Goal: Navigation & Orientation: Understand site structure

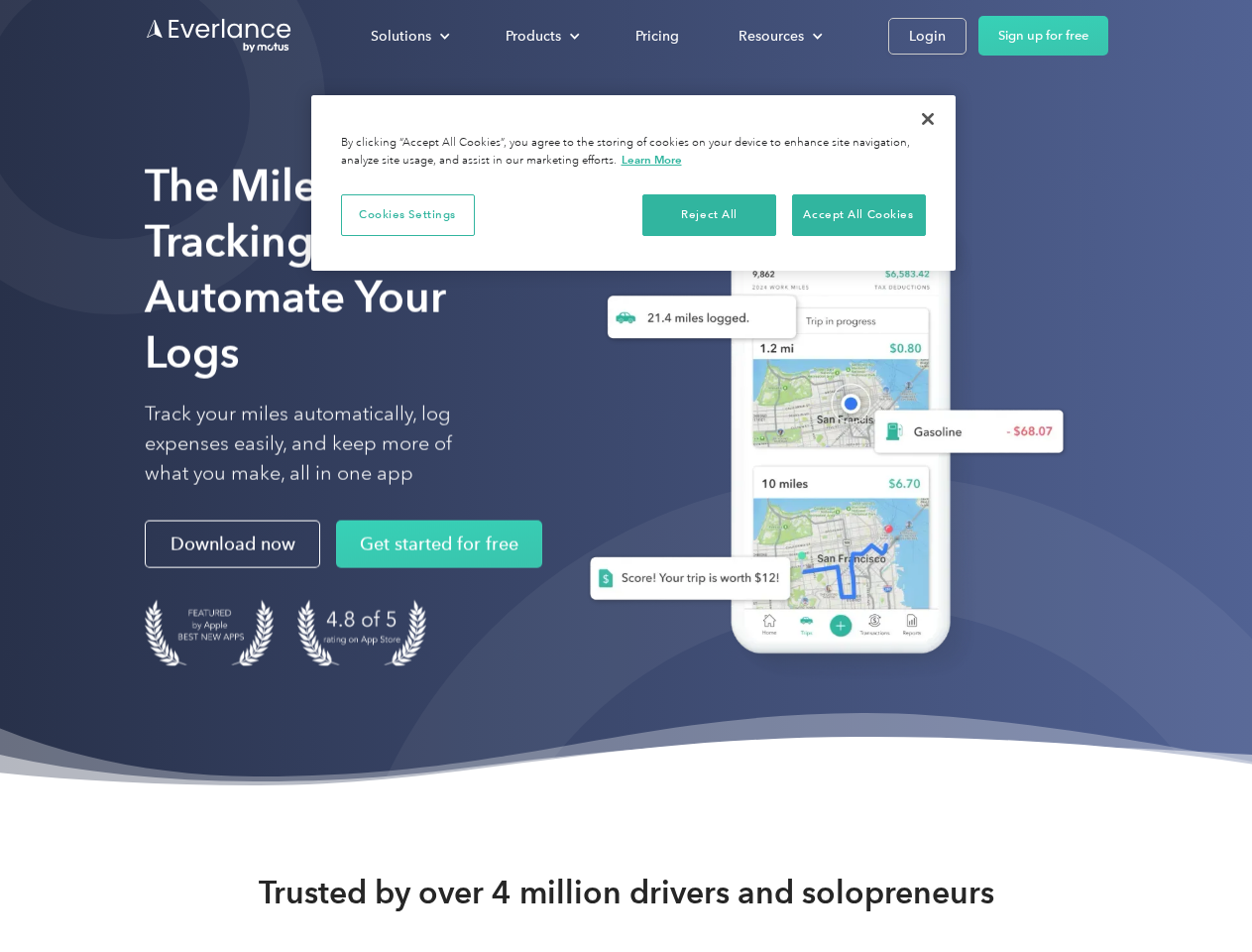
click at [410, 36] on div "Solutions" at bounding box center [401, 36] width 61 height 25
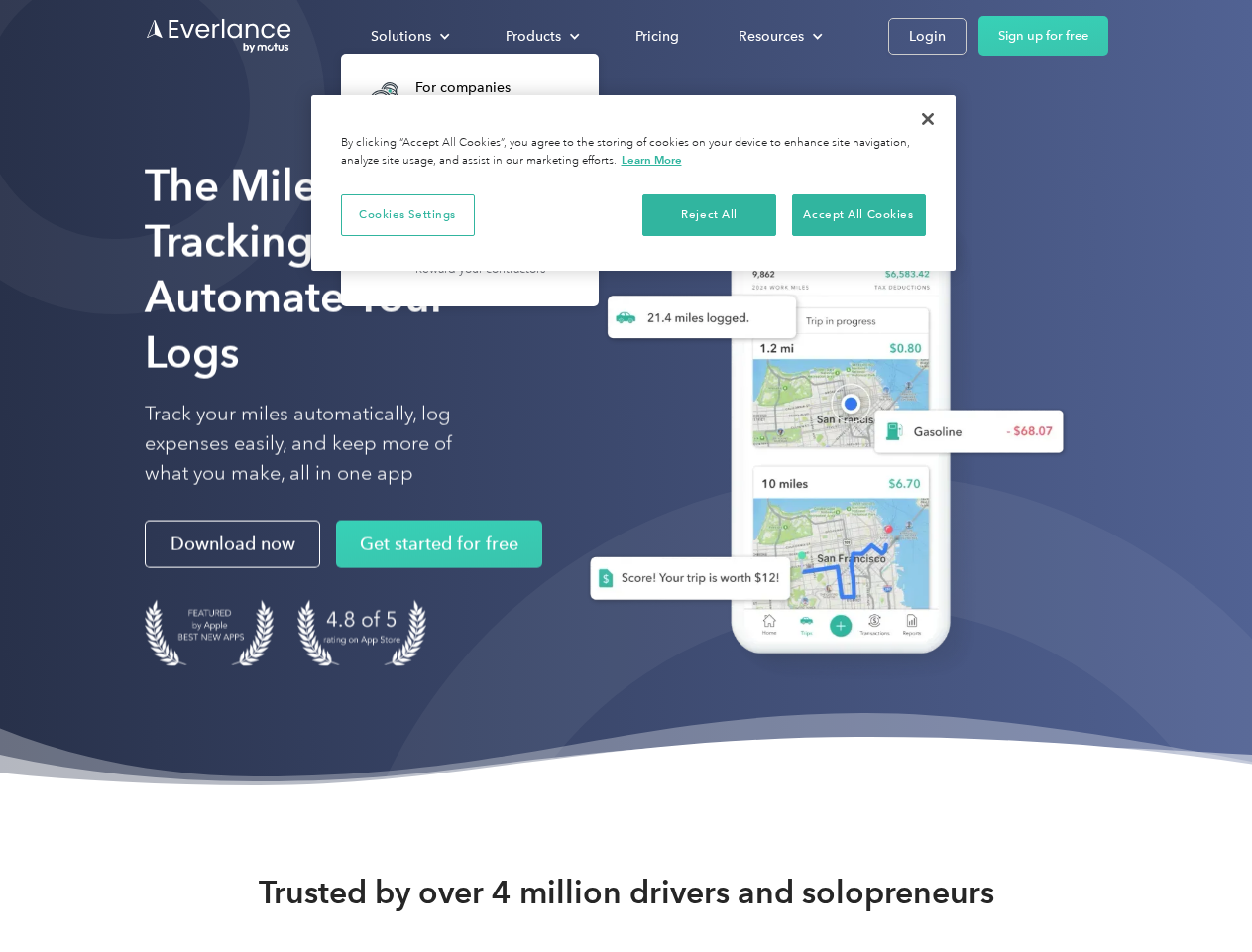
click at [540, 36] on div "Products" at bounding box center [533, 36] width 56 height 25
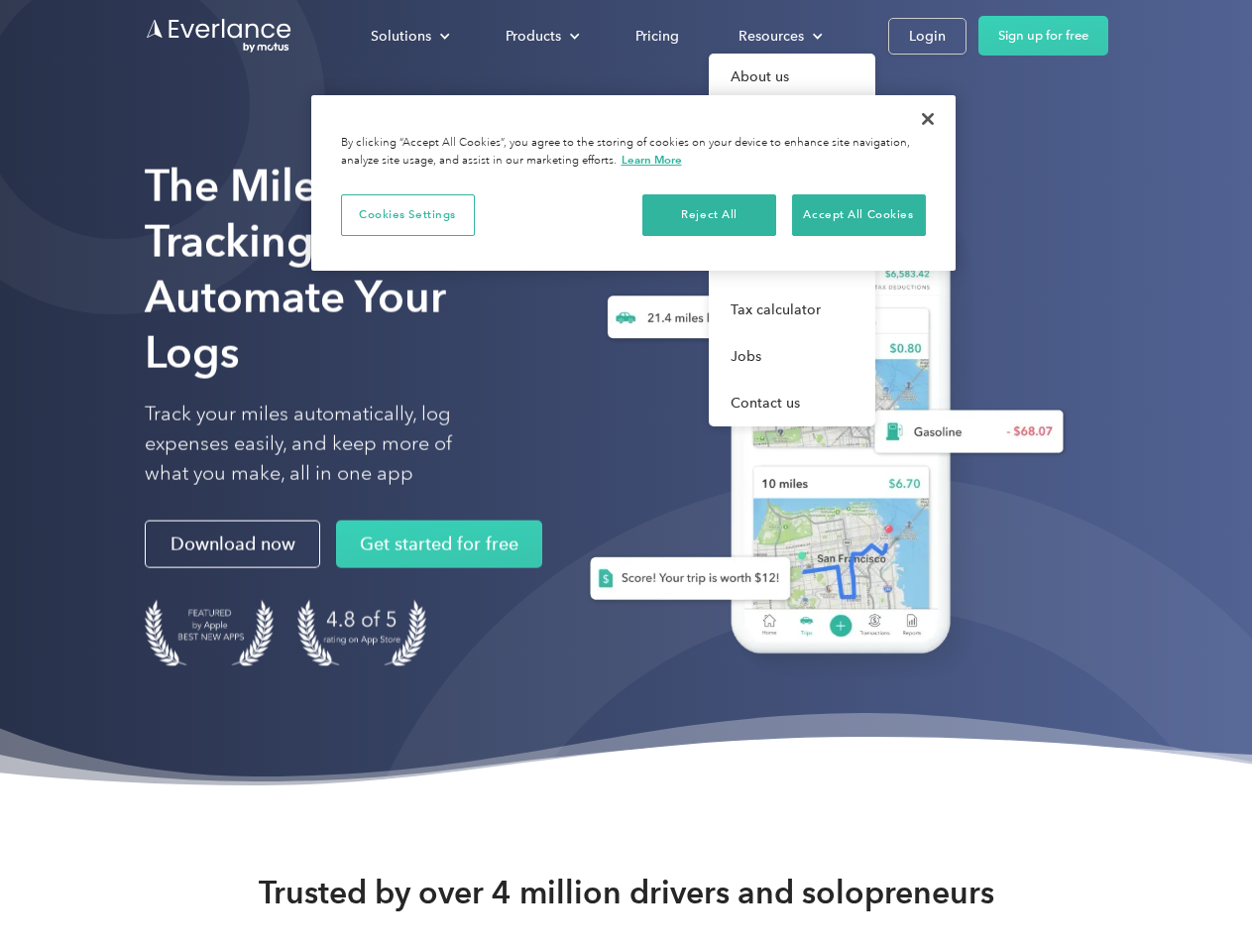
click at [779, 36] on div "Resources" at bounding box center [772, 36] width 66 height 25
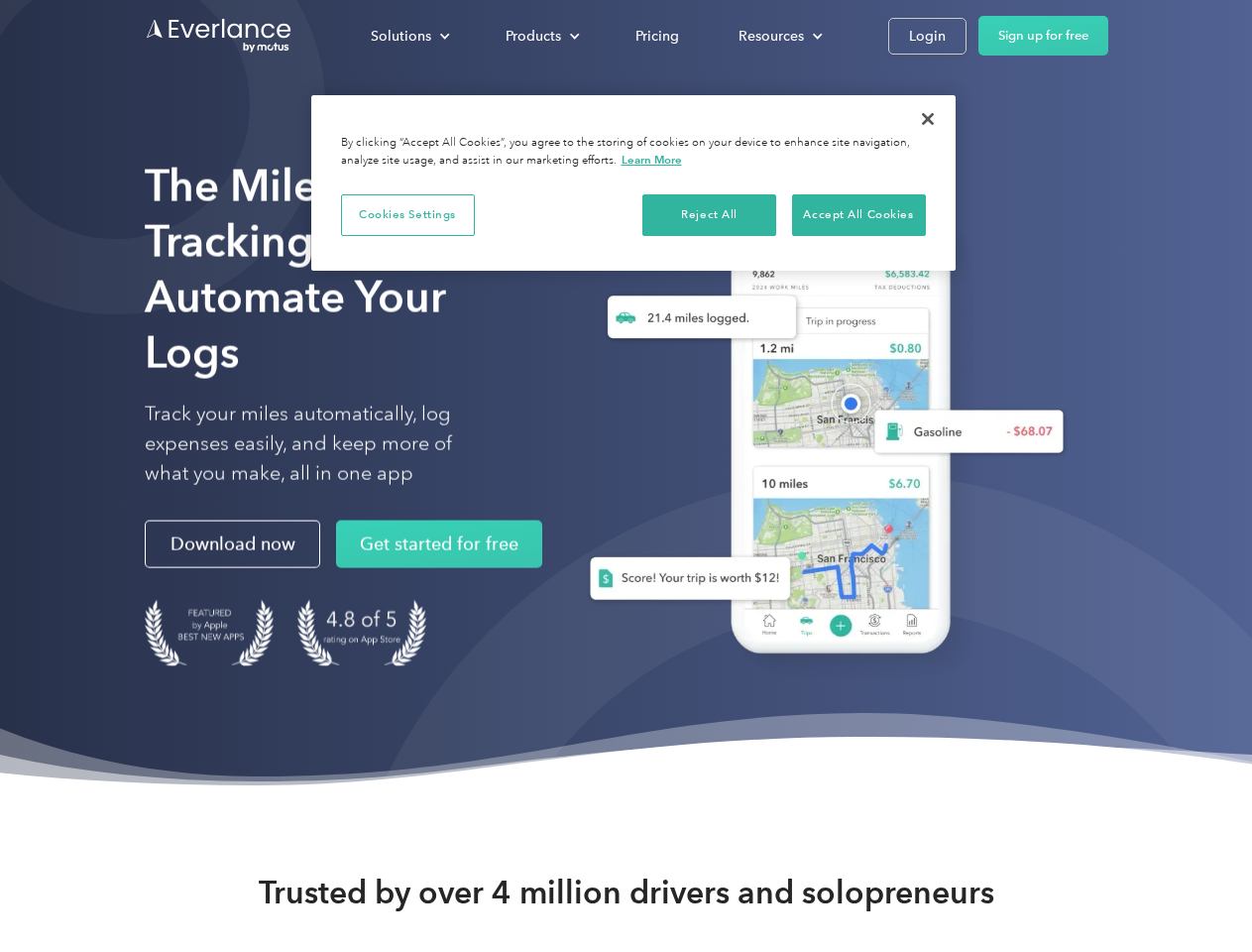
click at [408, 214] on button "Cookies Settings" at bounding box center [408, 215] width 134 height 42
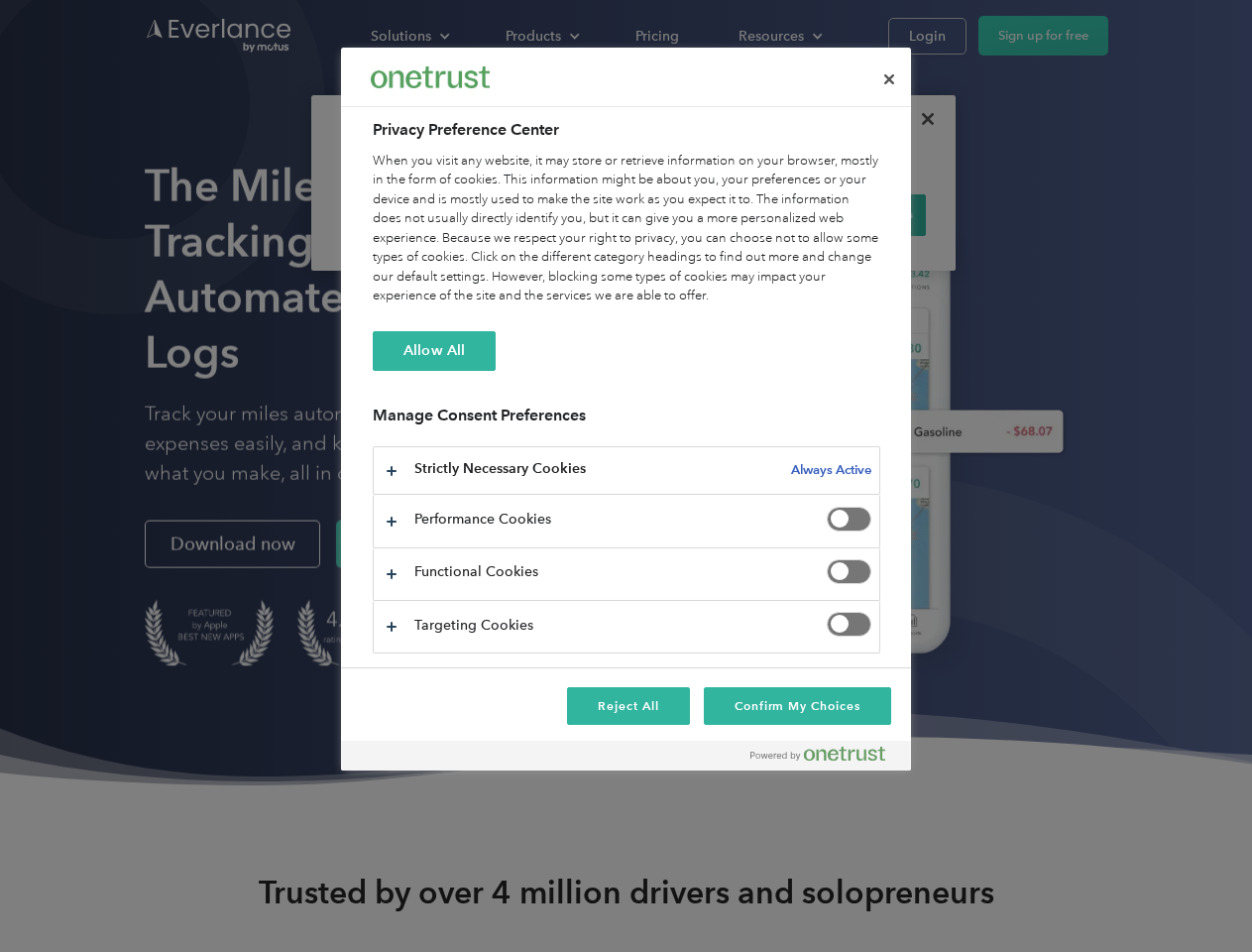
click at [710, 214] on div "When you visit any website, it may store or retrieve information on your browse…" at bounding box center [626, 228] width 507 height 155
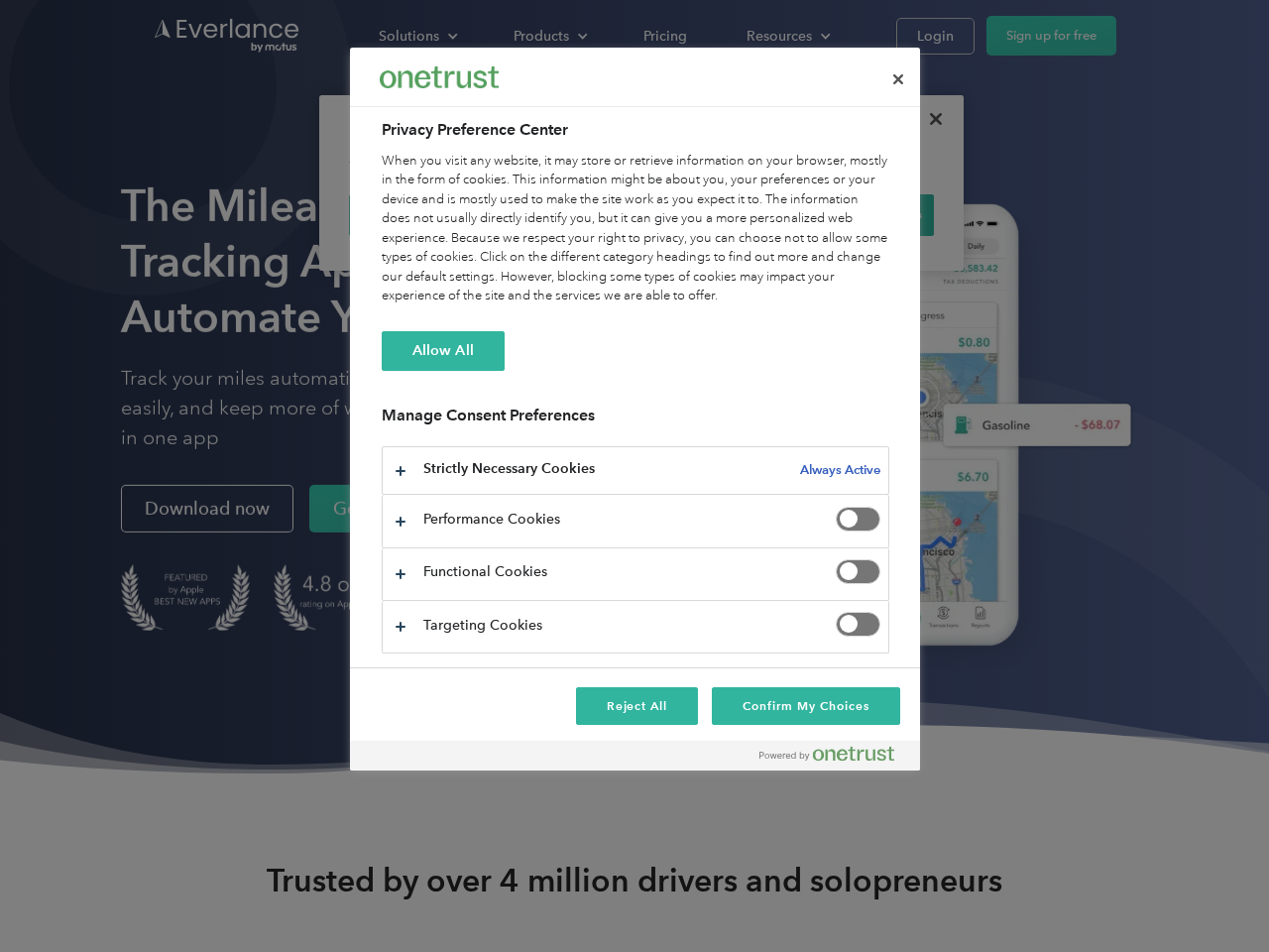
click at [858, 214] on div "When you visit any website, it may store or retrieve information on your browse…" at bounding box center [635, 228] width 507 height 155
click at [928, 119] on div at bounding box center [634, 476] width 1269 height 952
